Goal: Communication & Community: Connect with others

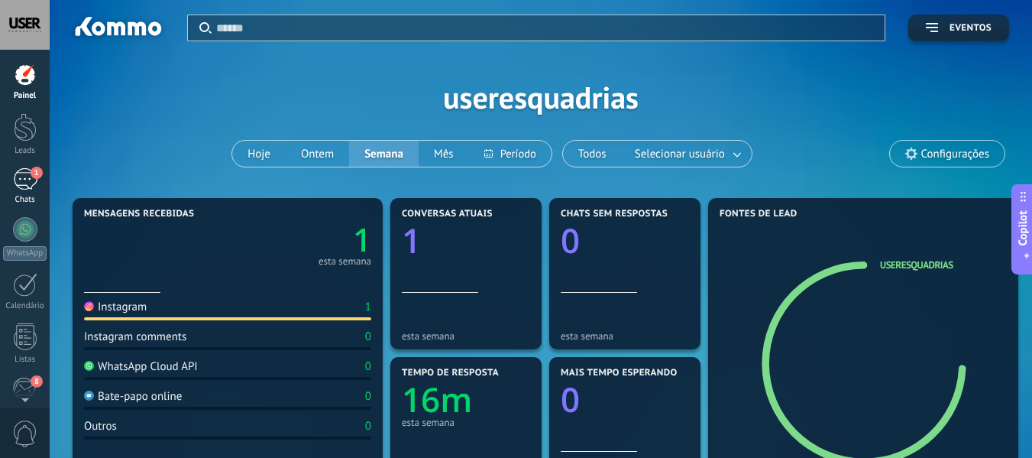
click at [27, 173] on div "1" at bounding box center [25, 179] width 24 height 22
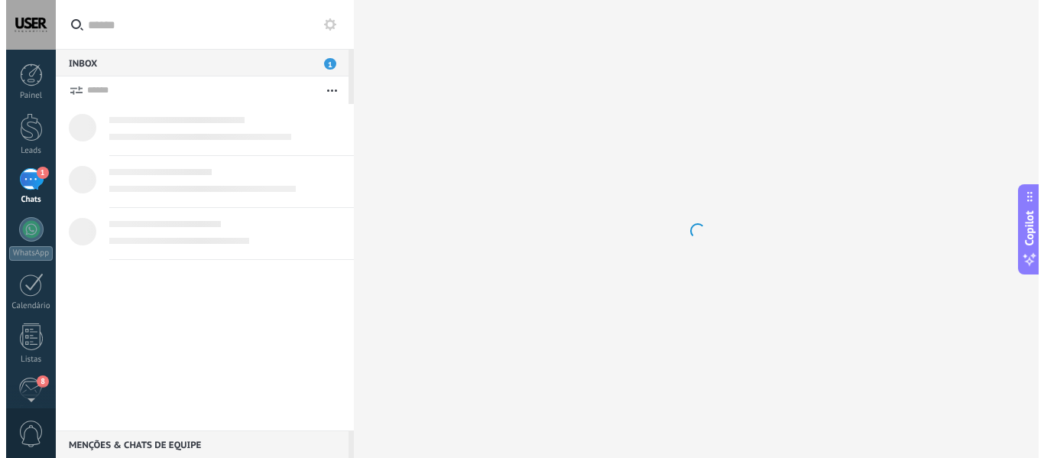
scroll to position [23, 0]
